Goal: Task Accomplishment & Management: Use online tool/utility

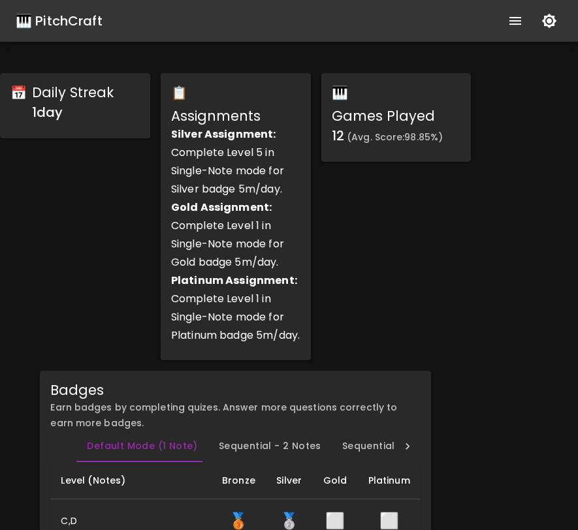
click at [91, 25] on div "🎹 PitchCraft" at bounding box center [59, 20] width 87 height 21
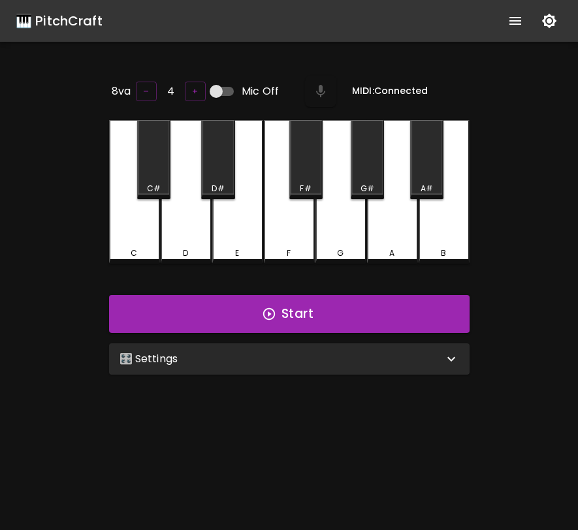
click at [275, 362] on div "🎛️ Settings" at bounding box center [281, 359] width 324 height 16
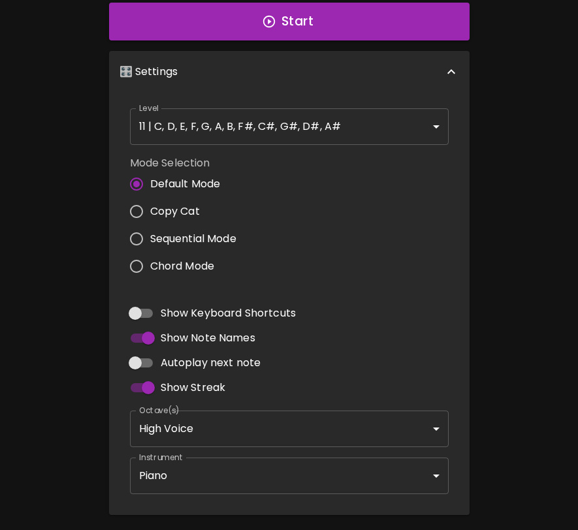
scroll to position [332, 0]
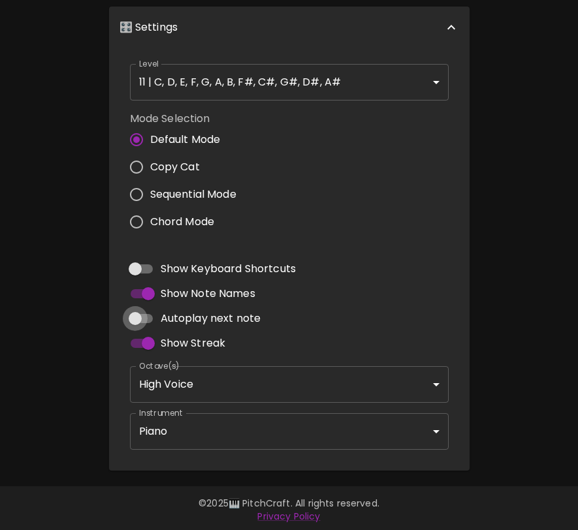
click at [144, 316] on input "Autoplay next note" at bounding box center [135, 318] width 74 height 25
checkbox input "true"
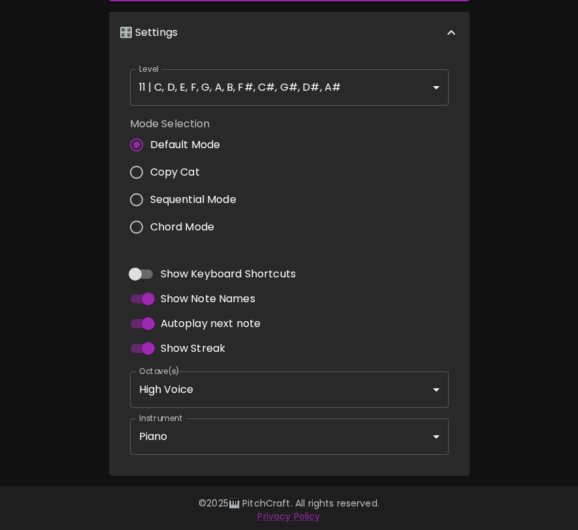
scroll to position [0, 0]
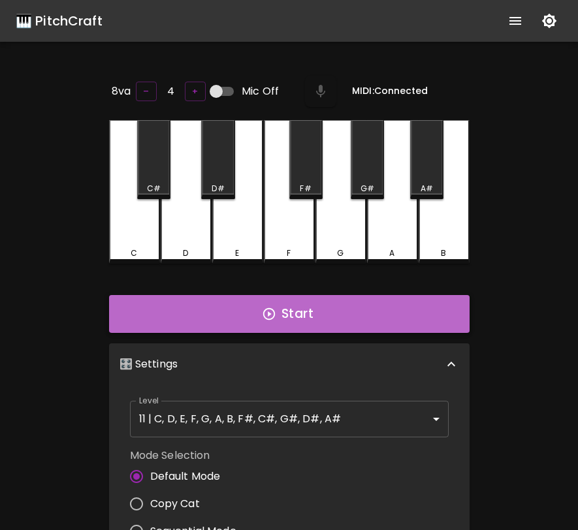
click at [234, 315] on button "Start" at bounding box center [289, 314] width 360 height 38
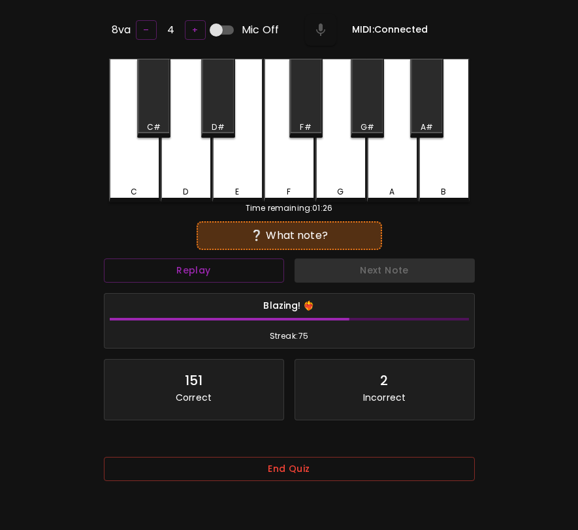
scroll to position [131, 0]
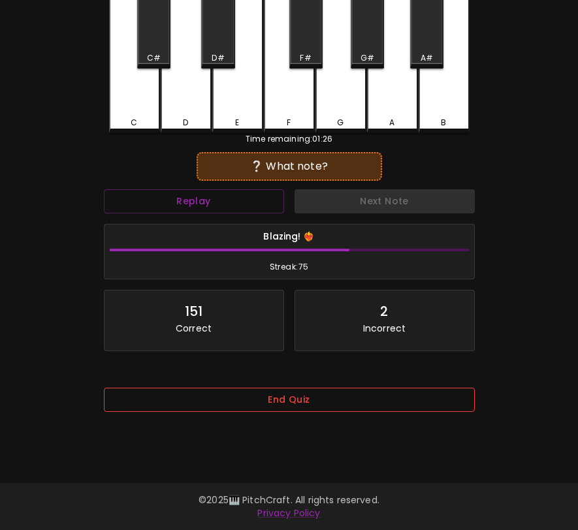
click at [234, 402] on button "End Quiz" at bounding box center [289, 400] width 371 height 24
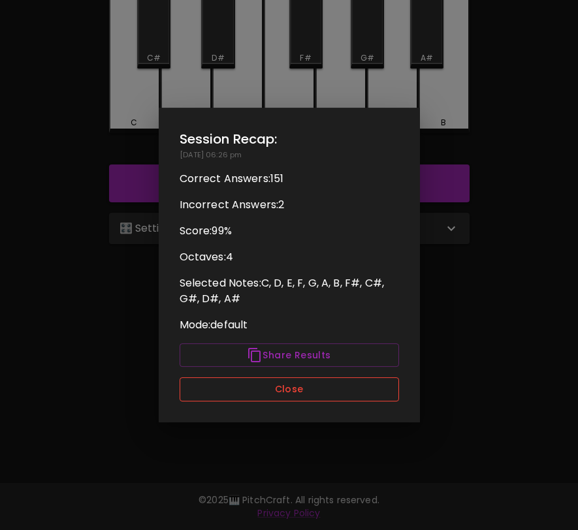
click at [258, 399] on button "Close" at bounding box center [288, 389] width 219 height 24
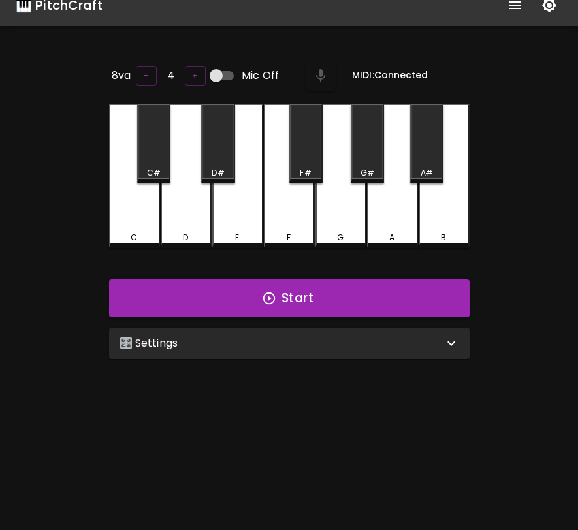
scroll to position [0, 0]
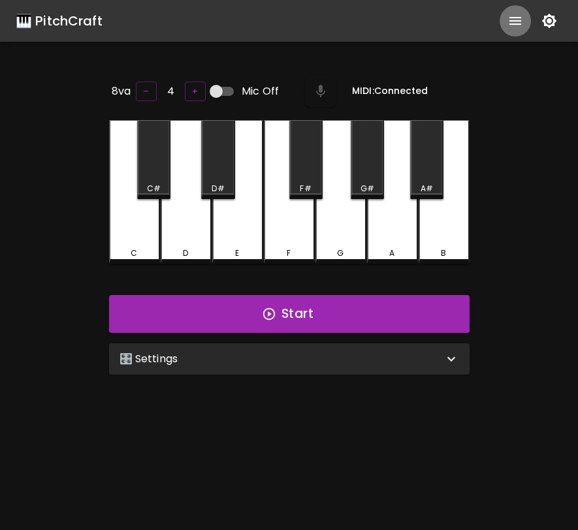
click at [510, 23] on icon "show more" at bounding box center [515, 21] width 16 height 16
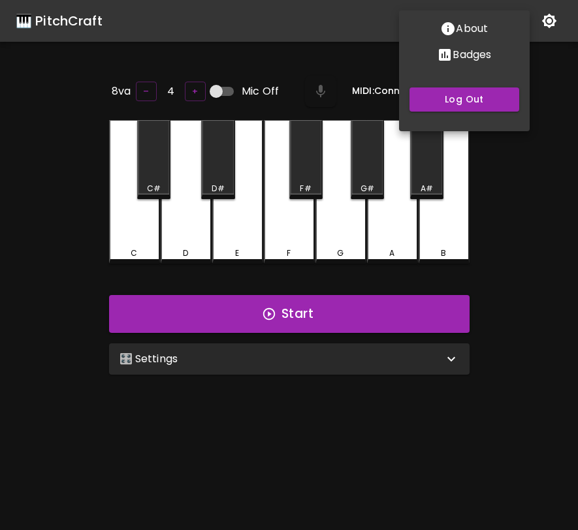
click at [468, 61] on p "Badges" at bounding box center [471, 55] width 39 height 16
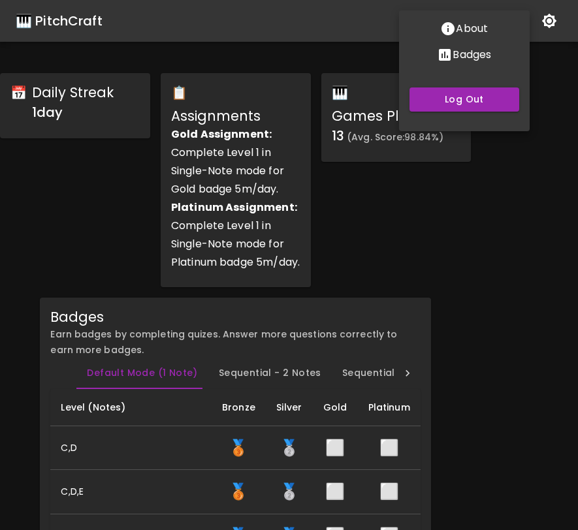
click at [388, 249] on div at bounding box center [289, 265] width 578 height 530
